Goal: Task Accomplishment & Management: Manage account settings

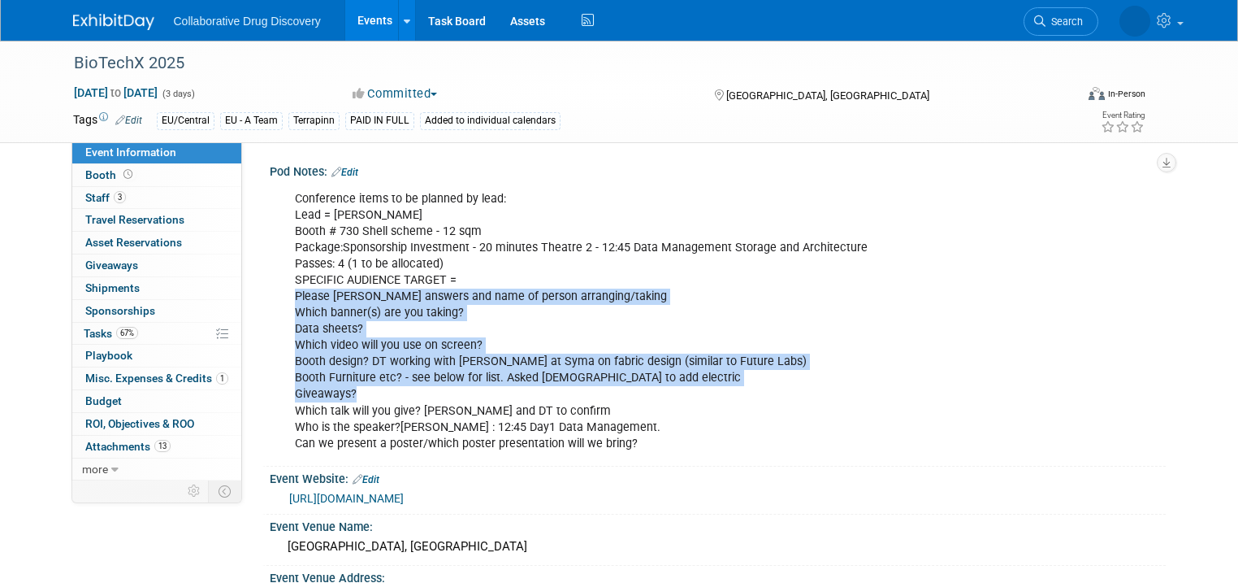
click at [352, 20] on link "Events" at bounding box center [374, 20] width 59 height 41
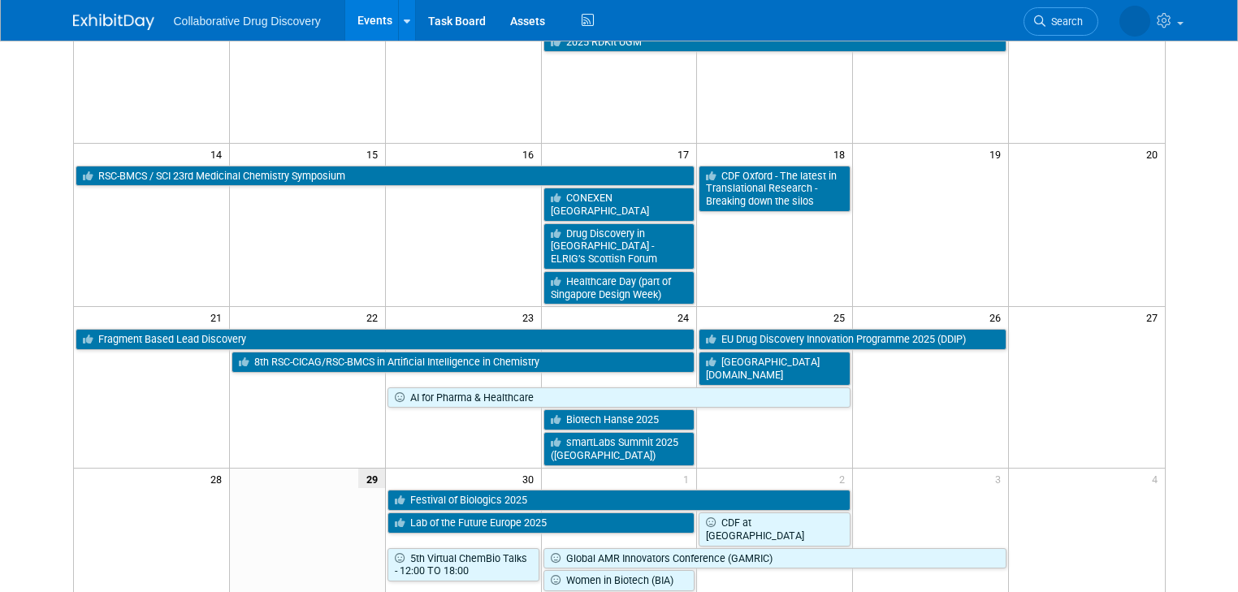
scroll to position [455, 0]
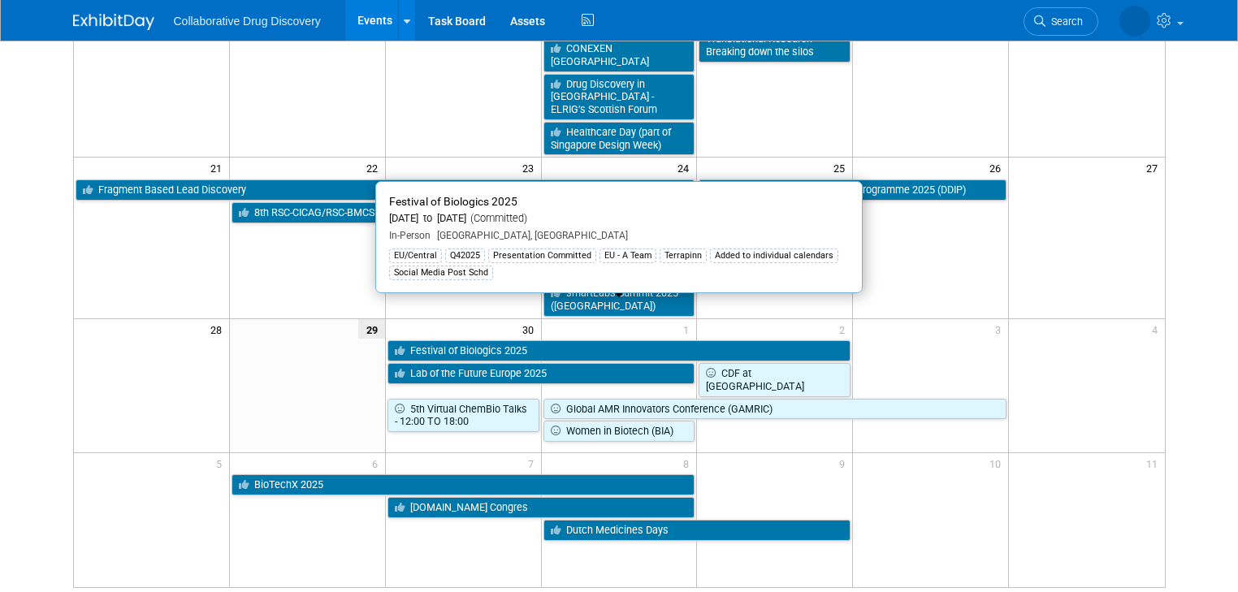
click at [495, 340] on link "Festival of Biologics 2025" at bounding box center [620, 350] width 464 height 21
click at [0, 0] on div at bounding box center [0, 0] width 0 height 0
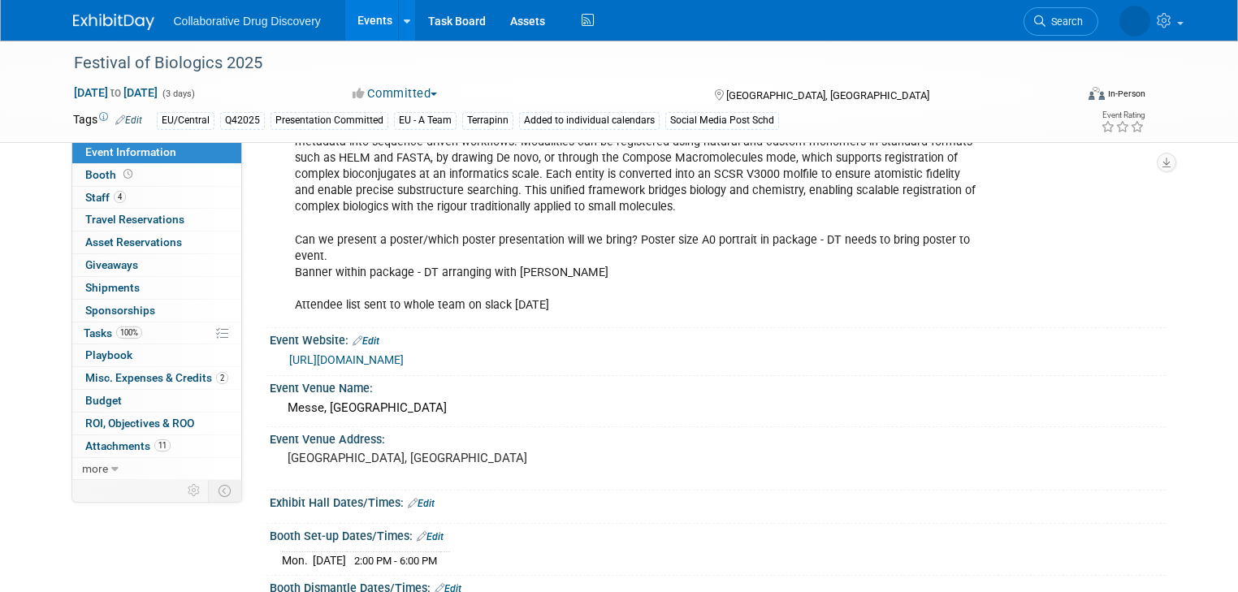
scroll to position [390, 0]
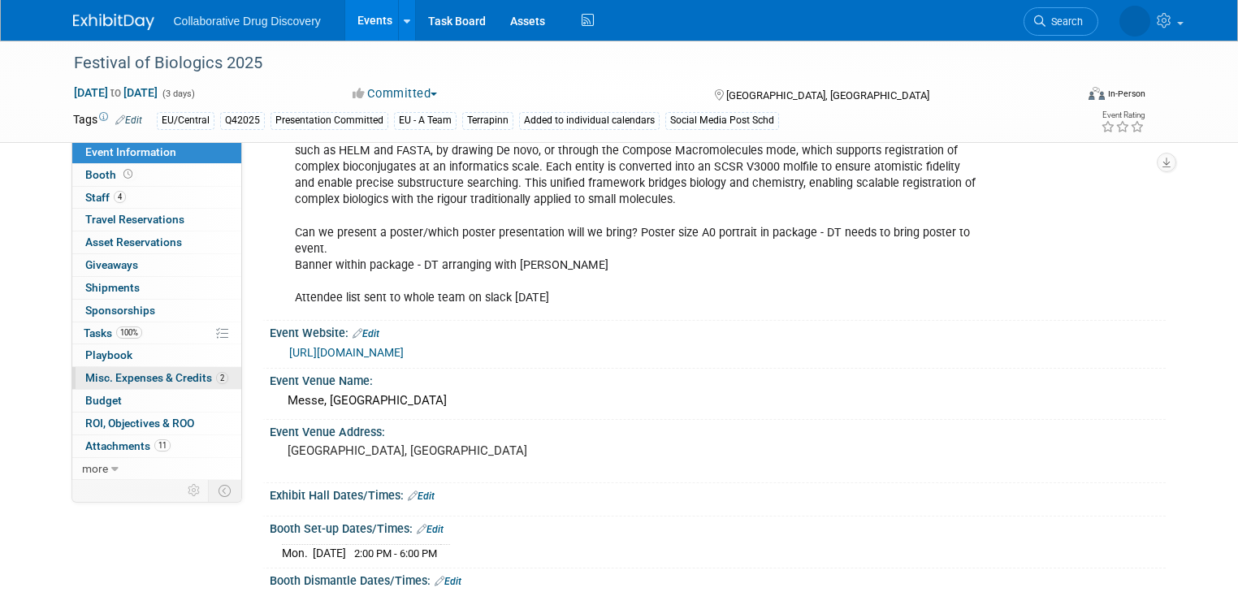
click at [107, 381] on span "Misc. Expenses & Credits 2" at bounding box center [156, 377] width 143 height 13
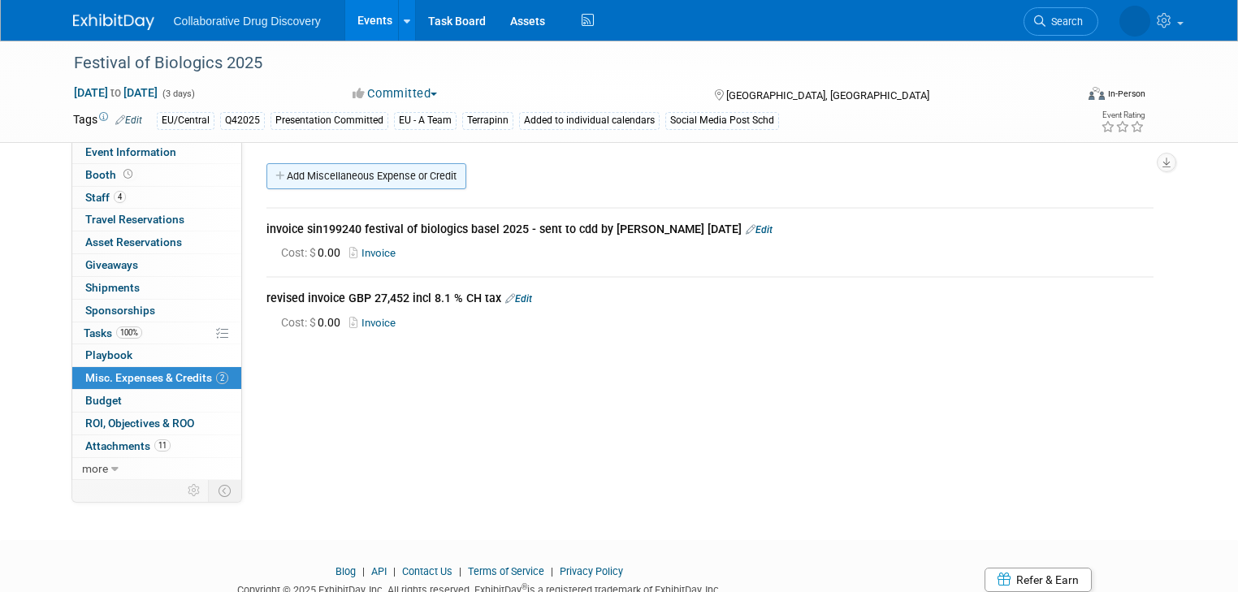
click at [349, 175] on link "Add Miscellaneous Expense or Credit" at bounding box center [367, 176] width 200 height 26
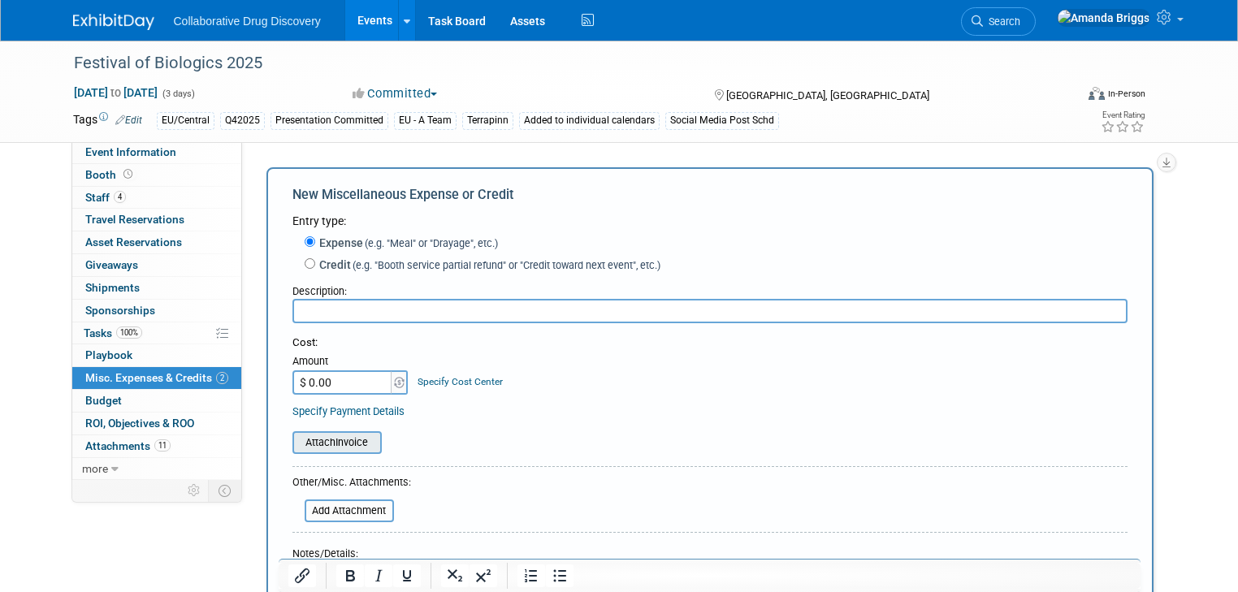
click at [347, 444] on input "file" at bounding box center [283, 443] width 193 height 20
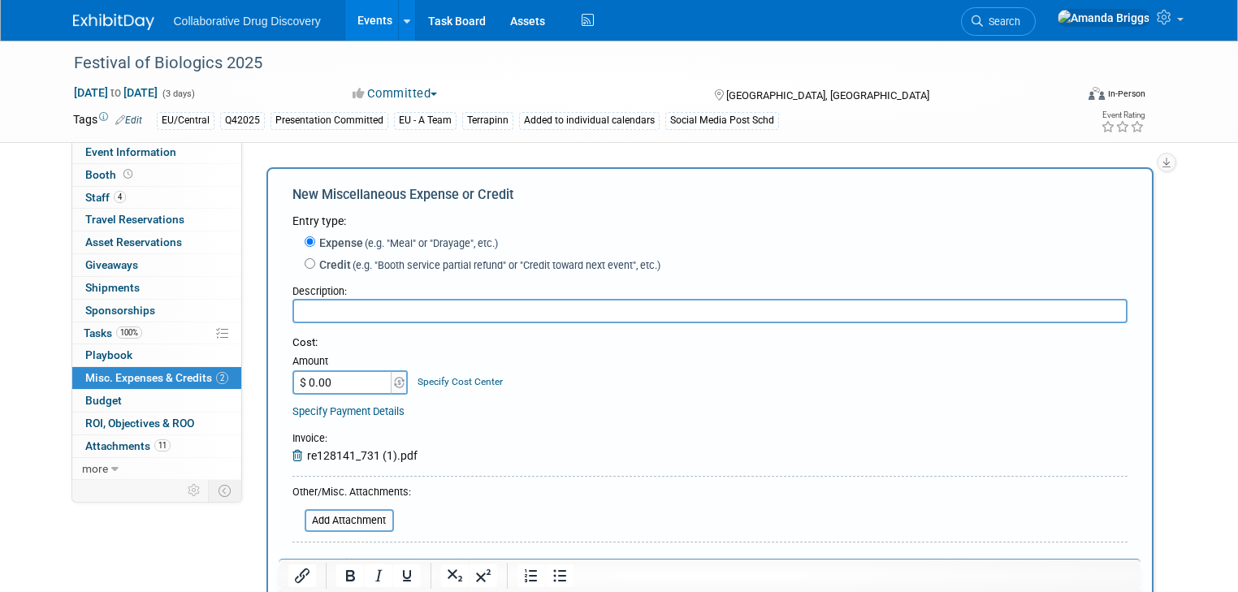
click at [303, 305] on input "text" at bounding box center [710, 311] width 835 height 24
type input "Syma invoice for booth design and furniture CHF 5303.40"
click at [532, 400] on div "Cost: Amount $ 0.00 Specify Cost Center Cost Center -- Not Specified --" at bounding box center [710, 378] width 835 height 84
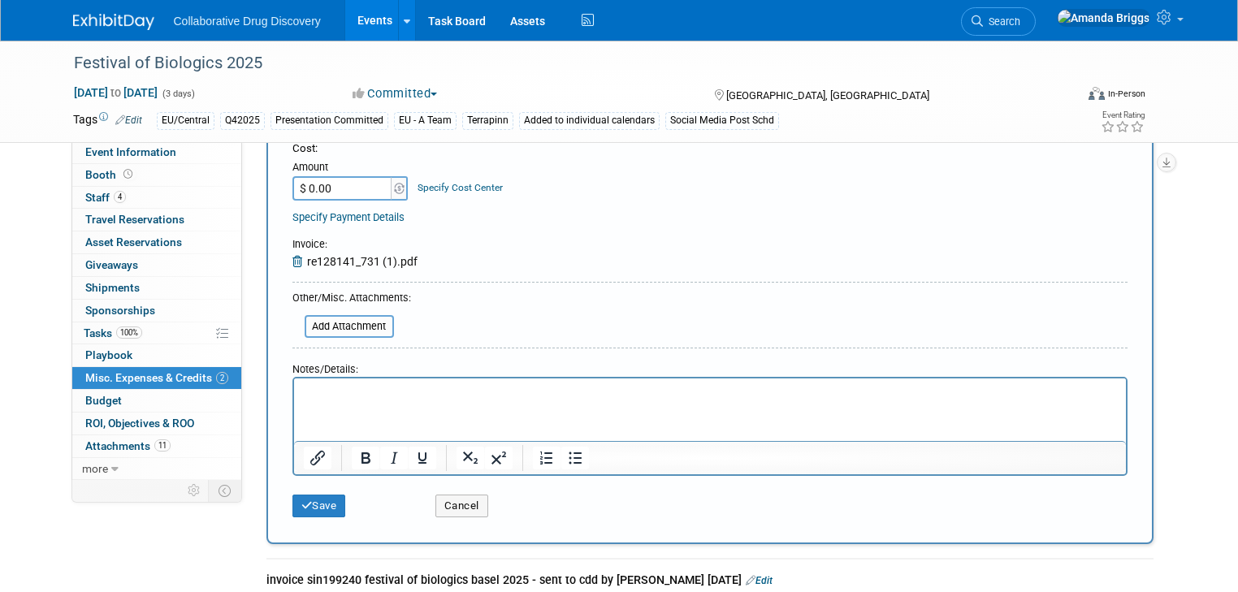
scroll to position [195, 0]
click at [323, 503] on button "Save" at bounding box center [320, 505] width 54 height 23
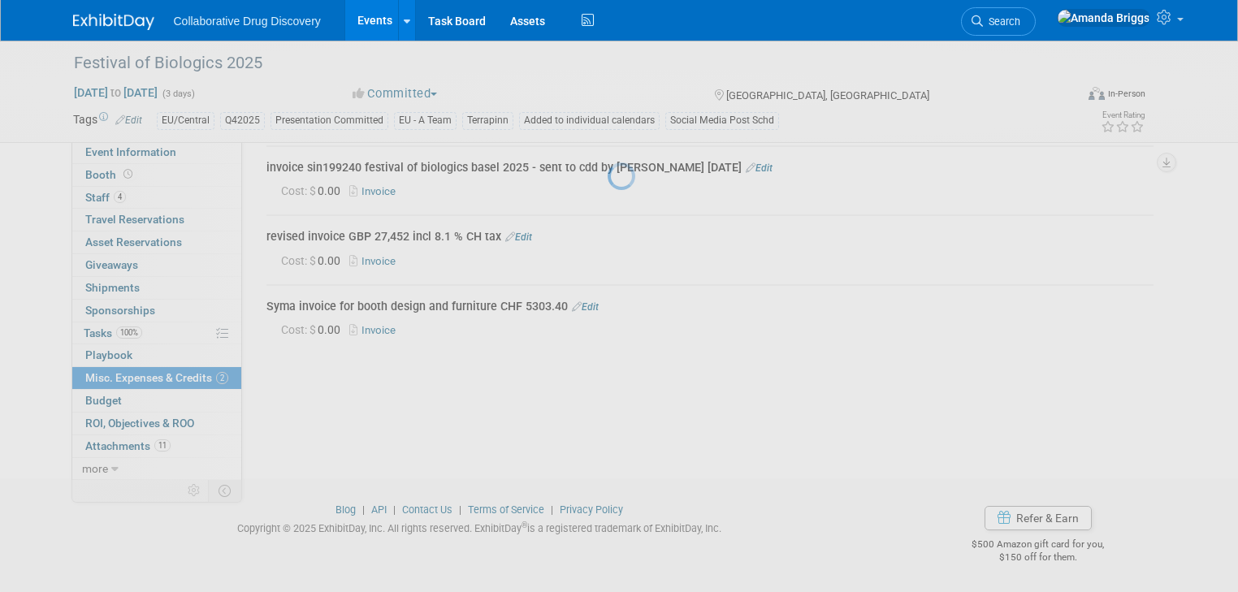
scroll to position [62, 0]
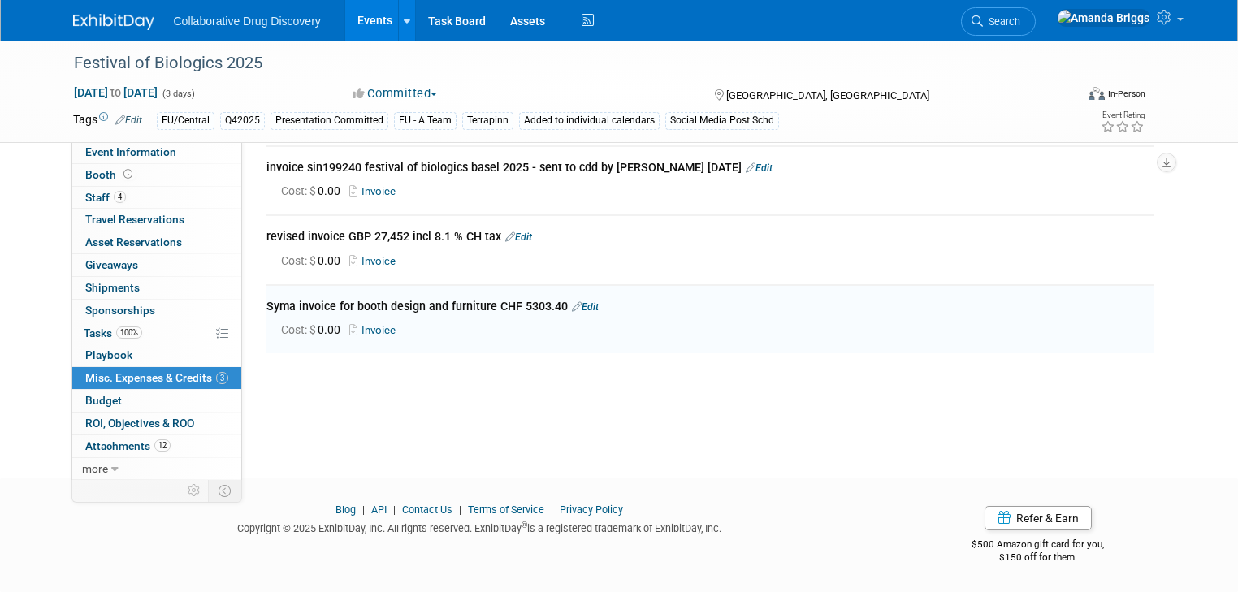
click at [128, 120] on link "Edit" at bounding box center [128, 120] width 27 height 11
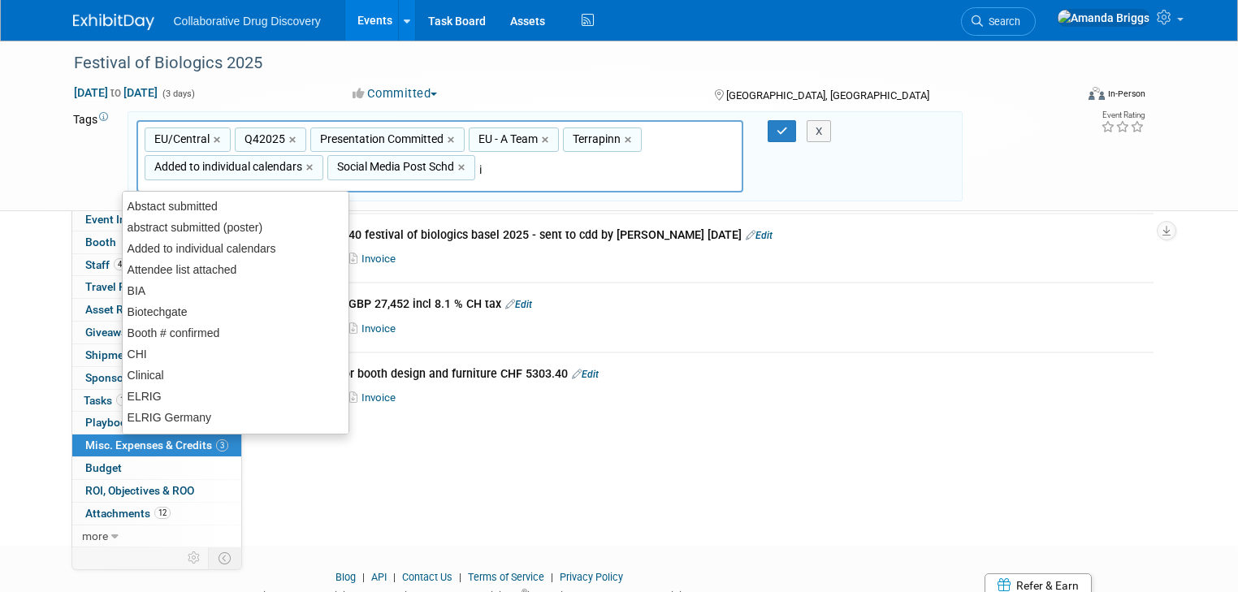
type input "in"
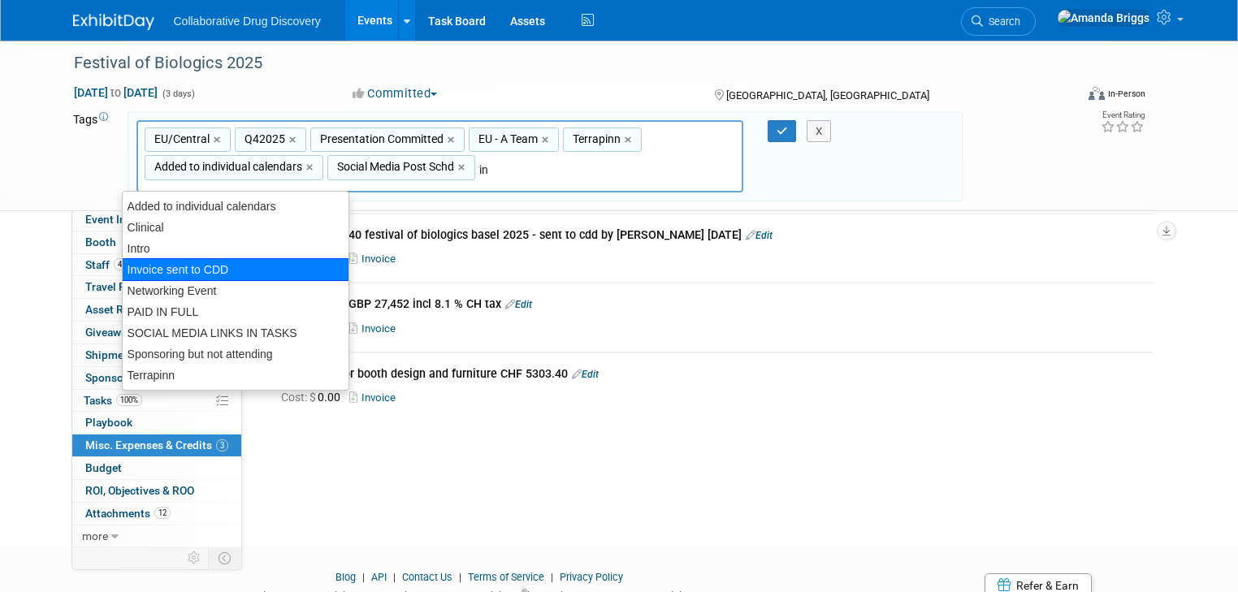
click at [193, 266] on div "Invoice sent to CDD" at bounding box center [236, 269] width 228 height 23
type input "EU/Central, Q42025, Presentation Committed, EU - A Team, Terrapinn, Added to in…"
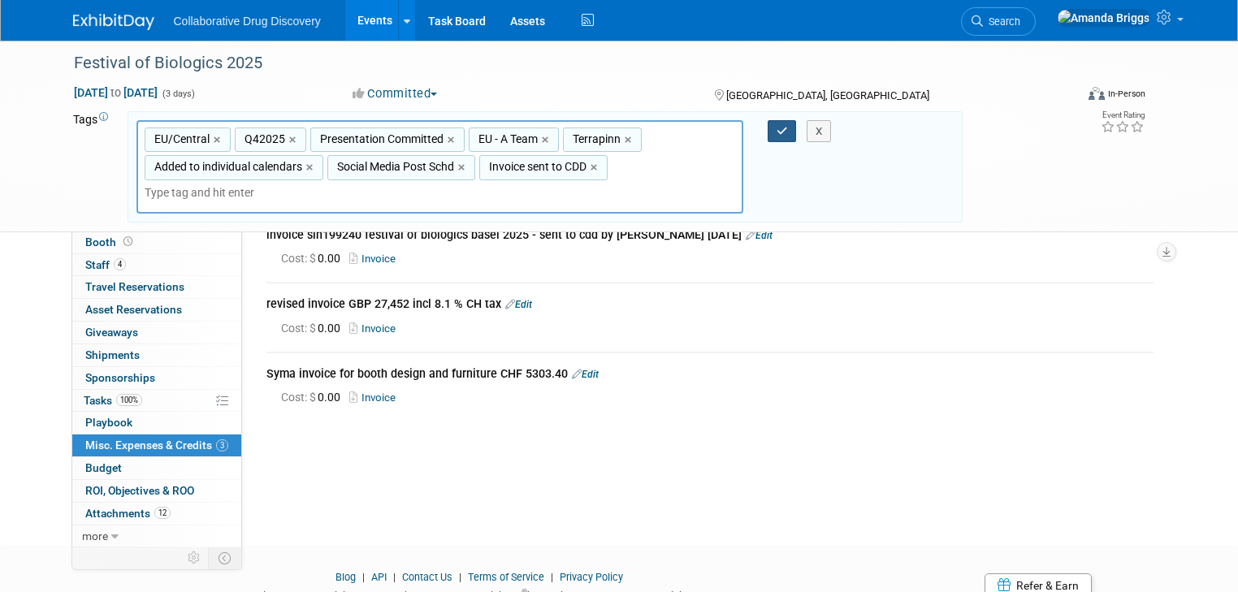
click at [787, 130] on icon "button" at bounding box center [782, 131] width 11 height 11
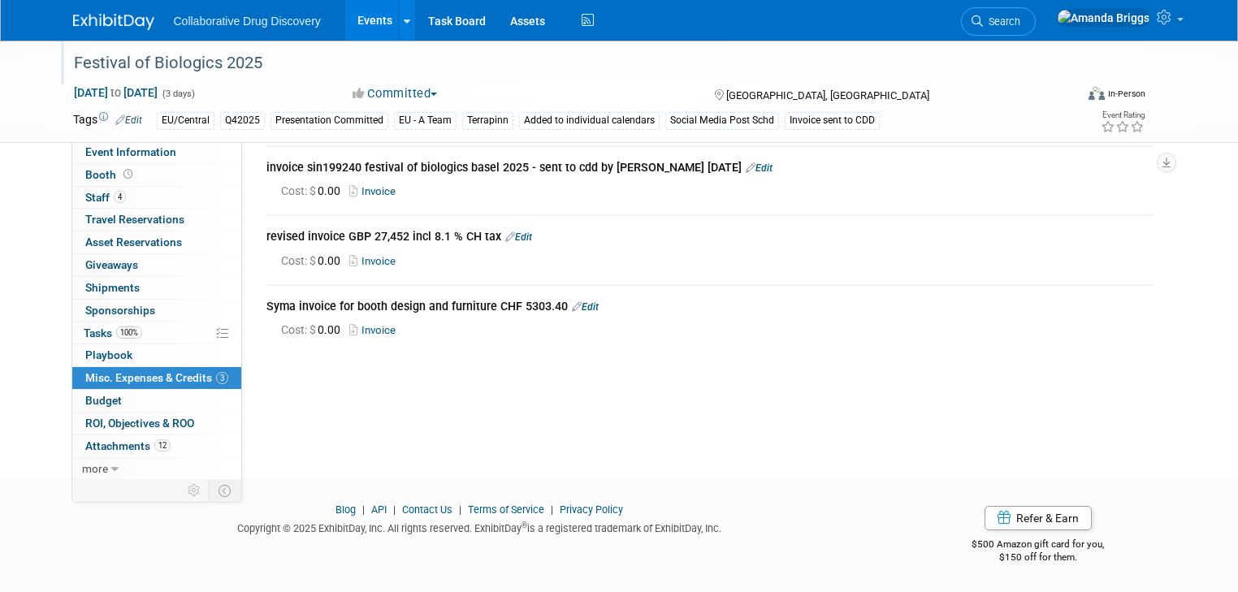
click at [304, 62] on div "Festival of Biologics 2025" at bounding box center [561, 63] width 986 height 29
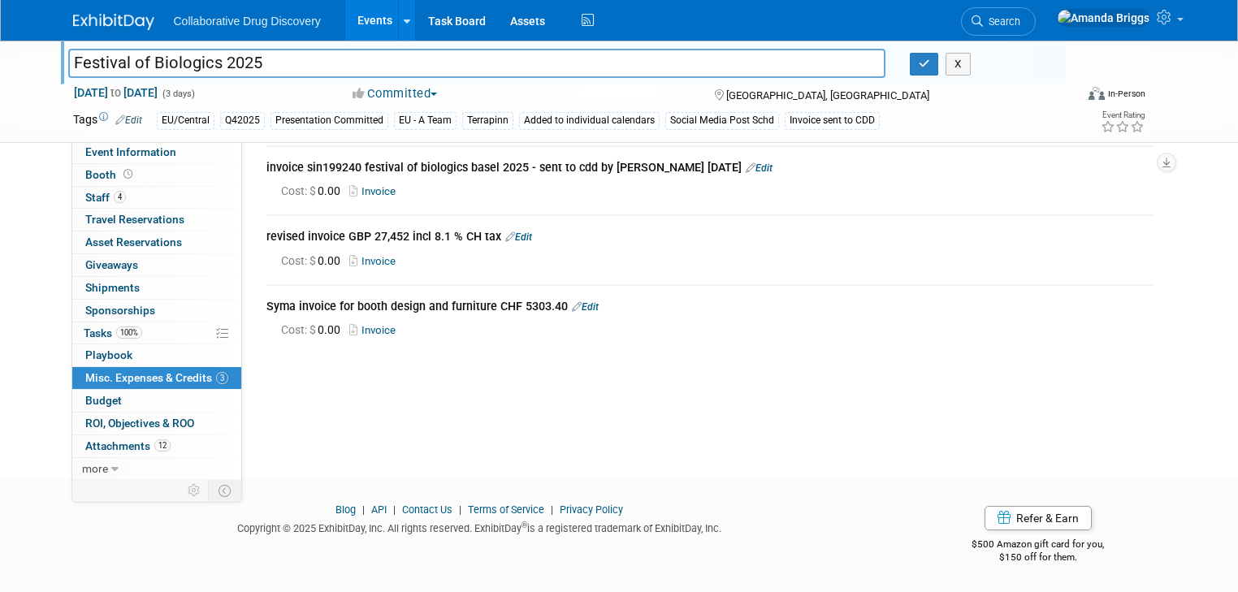
drag, startPoint x: 298, startPoint y: 59, endPoint x: 286, endPoint y: 102, distance: 45.5
click at [218, 46] on div "Festival of Biologics 2025 Festival of Biologics 2025 X" at bounding box center [564, 63] width 1006 height 44
click at [263, 61] on input "Festival of Biologics 2025" at bounding box center [476, 63] width 817 height 28
drag, startPoint x: 263, startPoint y: 61, endPoint x: 63, endPoint y: 68, distance: 200.8
click at [68, 68] on input "Festival of Biologics 2025" at bounding box center [476, 63] width 817 height 28
